Goal: Use online tool/utility: Utilize a website feature to perform a specific function

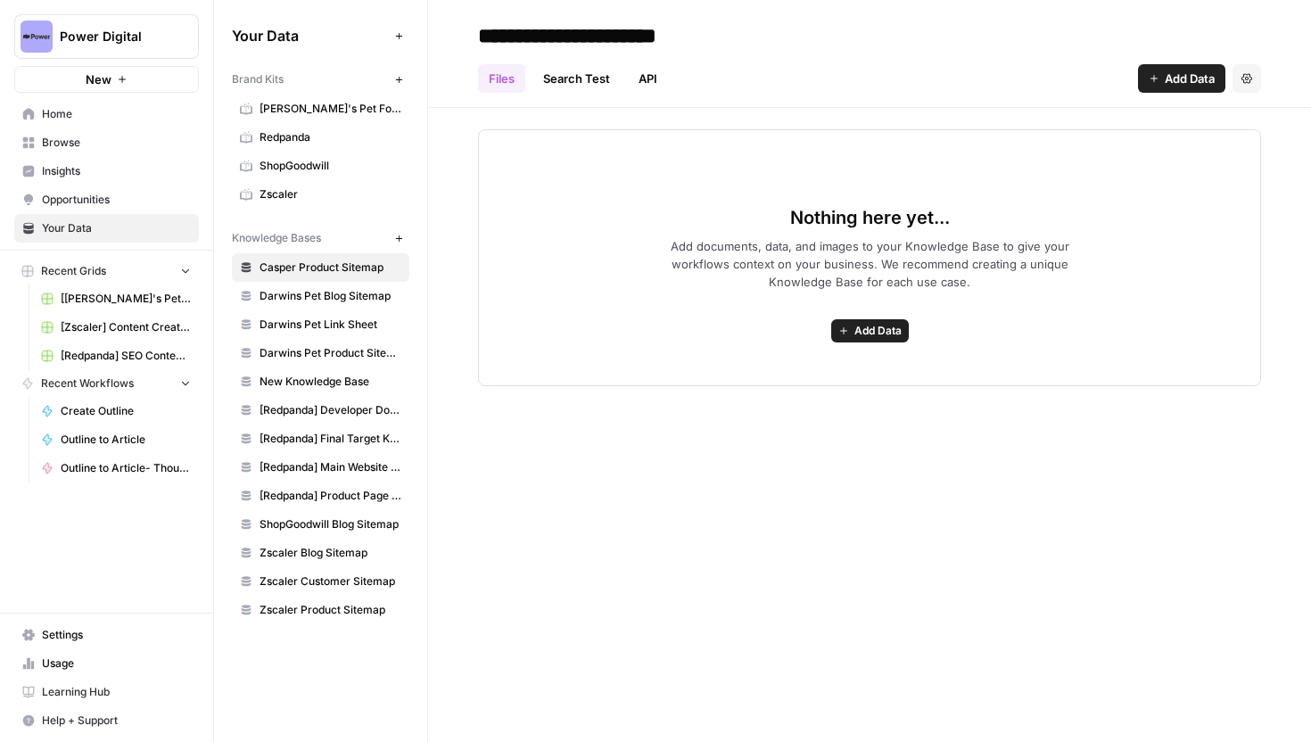
click at [290, 524] on span "ShopGoodwill Blog Sitemap" at bounding box center [330, 524] width 142 height 16
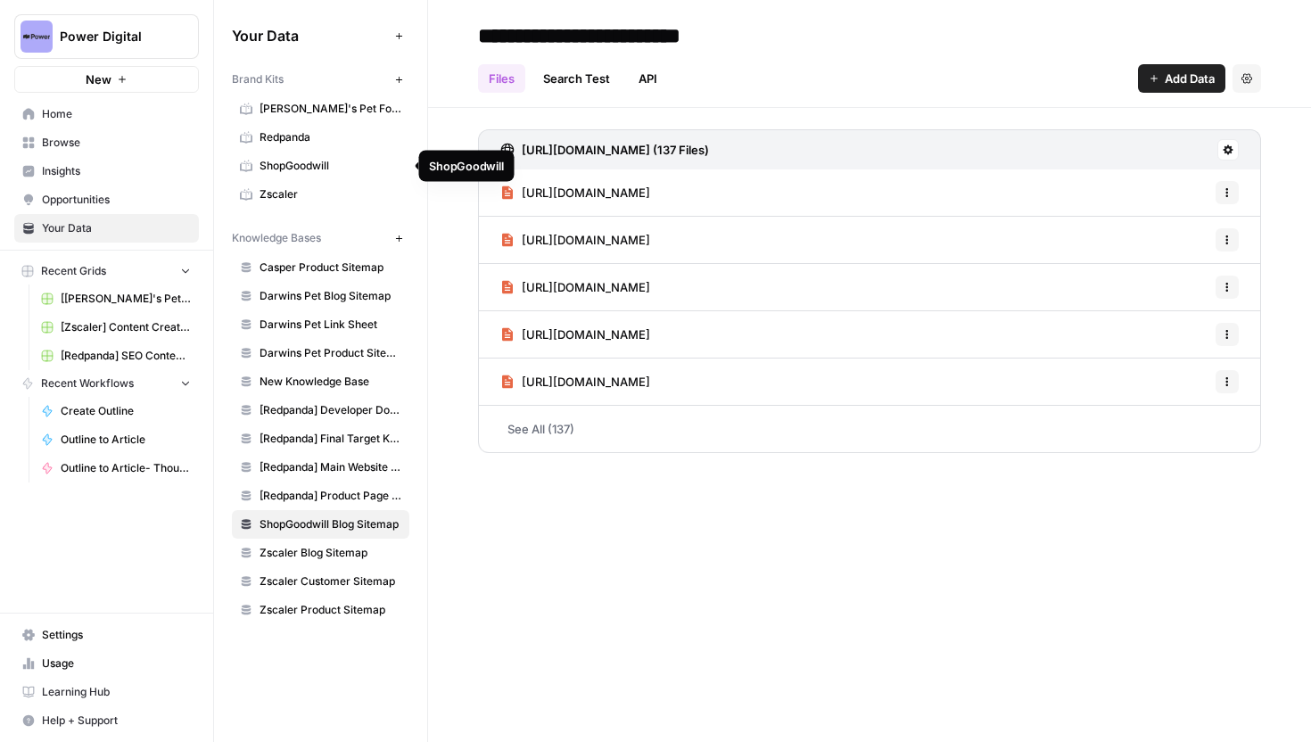
click at [300, 168] on span "ShopGoodwill" at bounding box center [330, 166] width 142 height 16
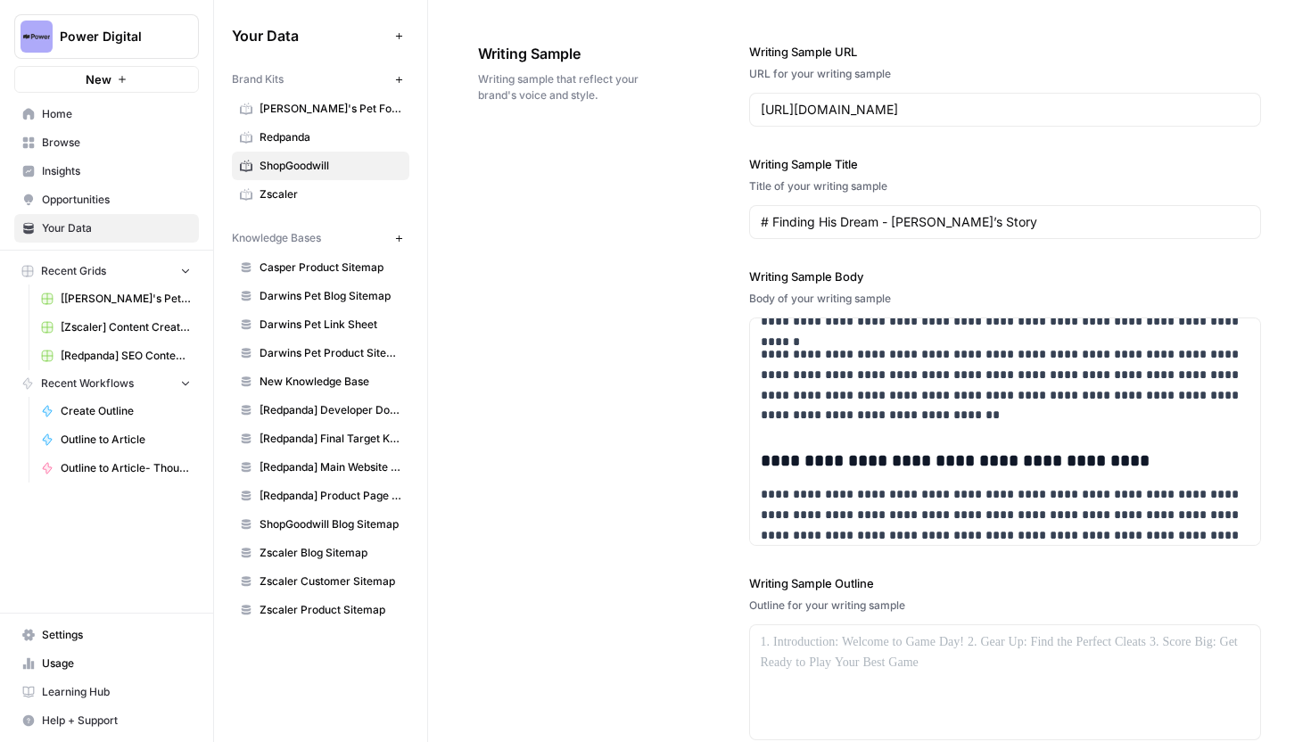
scroll to position [1993, 0]
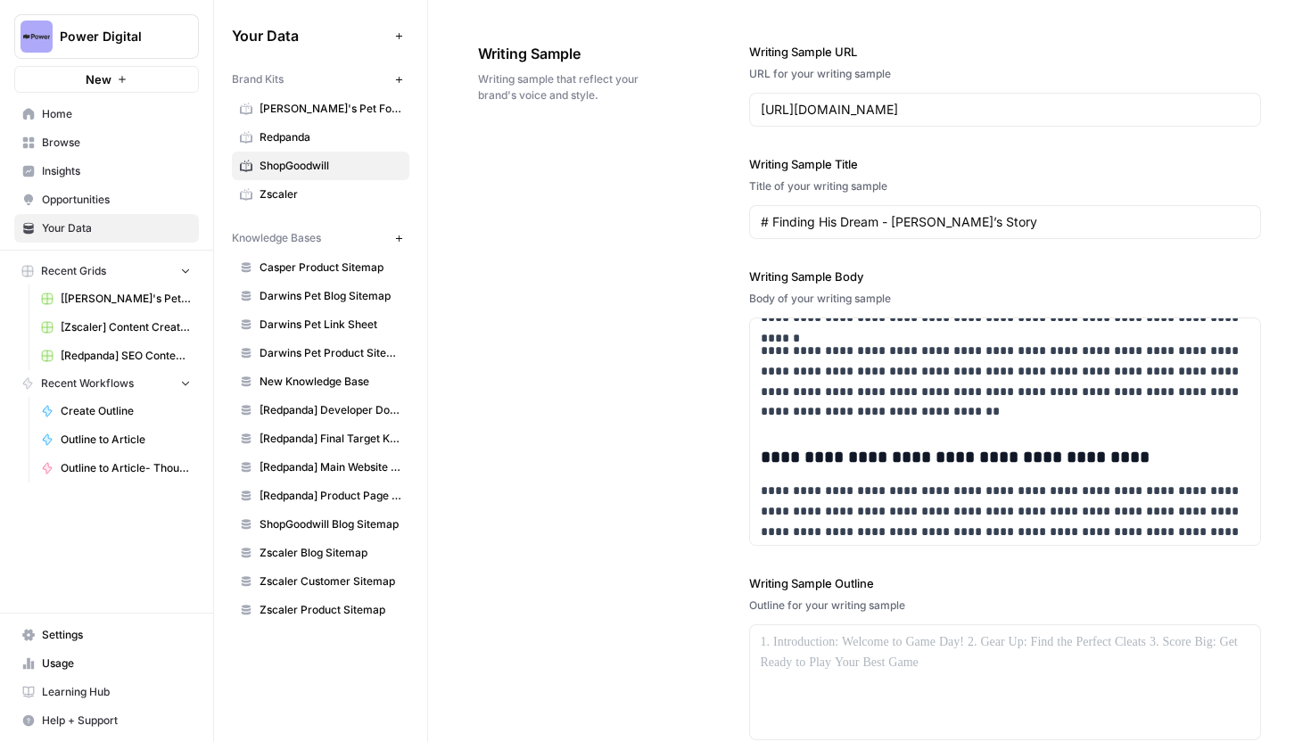
click at [398, 83] on icon "button" at bounding box center [399, 80] width 10 height 10
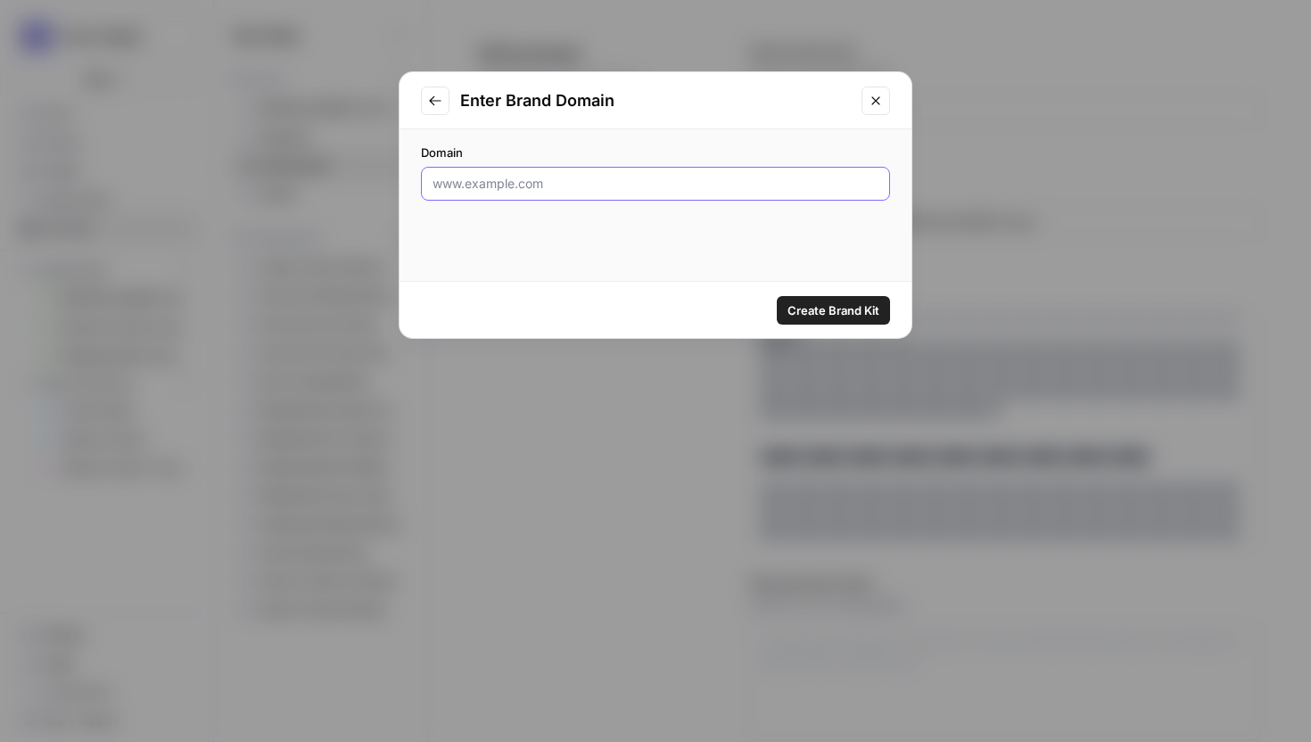
click at [547, 175] on input "Domain" at bounding box center [655, 184] width 446 height 18
paste input "[URL][DOMAIN_NAME]"
type input "[URL][DOMAIN_NAME]"
click at [845, 312] on span "Create Brand Kit" at bounding box center [833, 310] width 92 height 18
